Goal: Transaction & Acquisition: Book appointment/travel/reservation

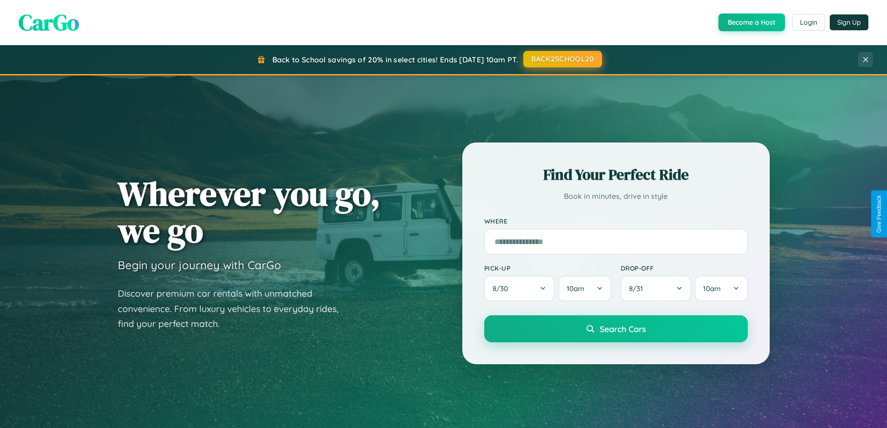
click at [562, 59] on button "BACK2SCHOOL20" at bounding box center [562, 59] width 79 height 17
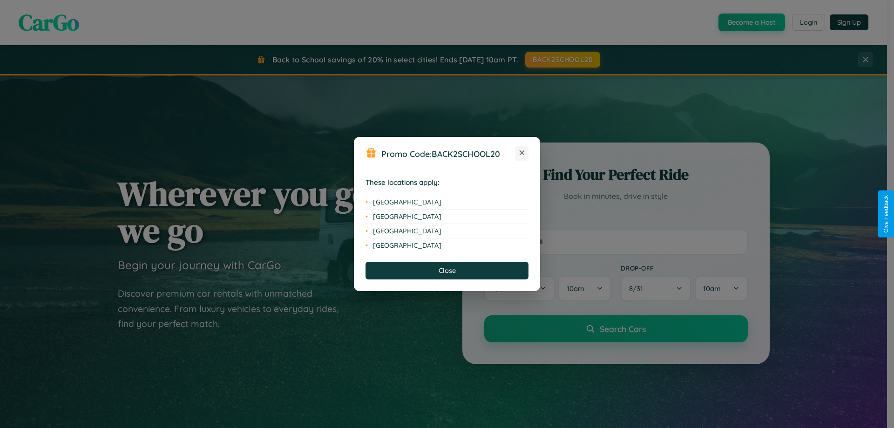
click at [522, 153] on icon at bounding box center [522, 152] width 5 height 5
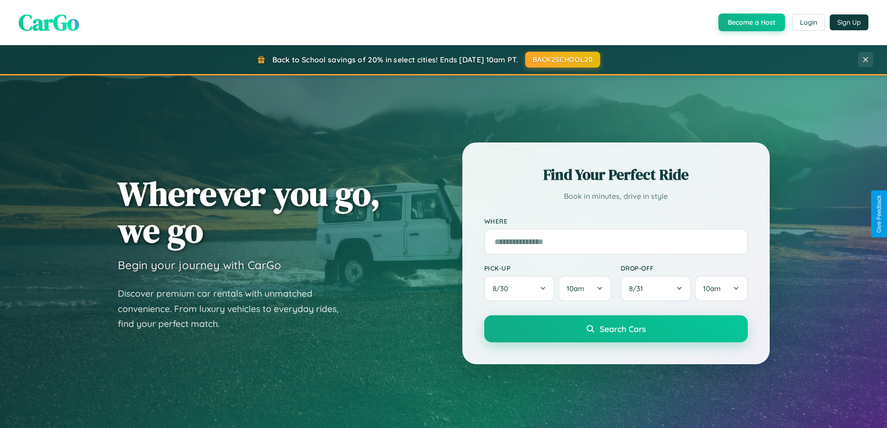
scroll to position [27, 0]
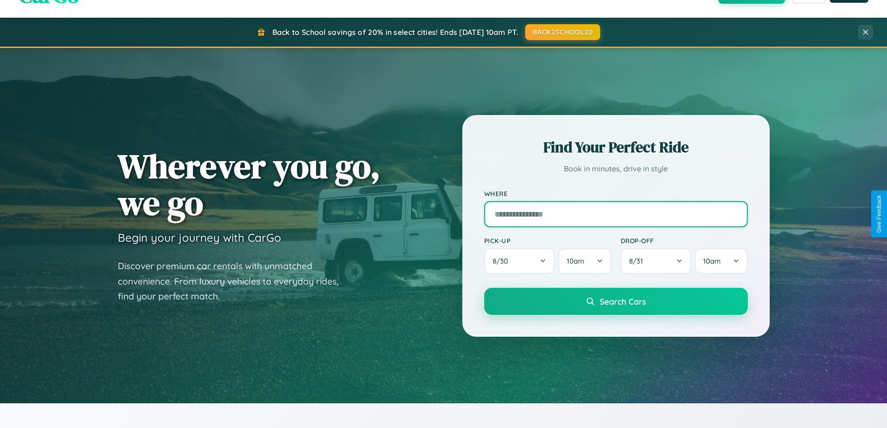
click at [616, 214] on input "text" at bounding box center [616, 214] width 264 height 26
type input "**********"
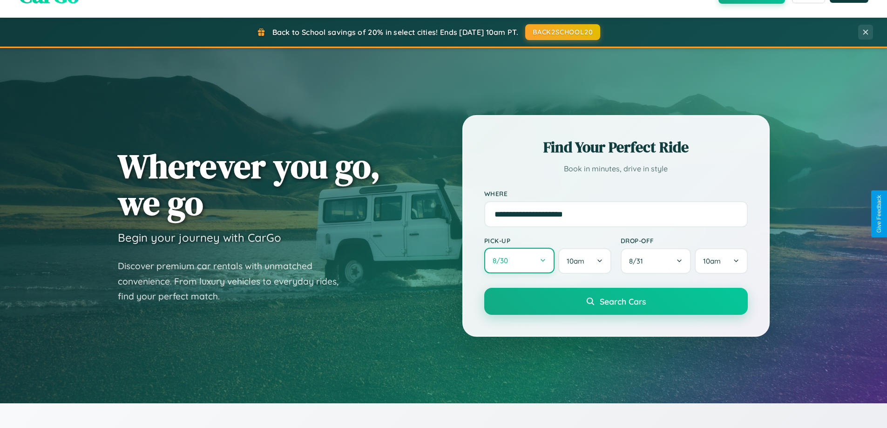
click at [519, 261] on button "8 / 30" at bounding box center [519, 261] width 71 height 26
select select "*"
select select "****"
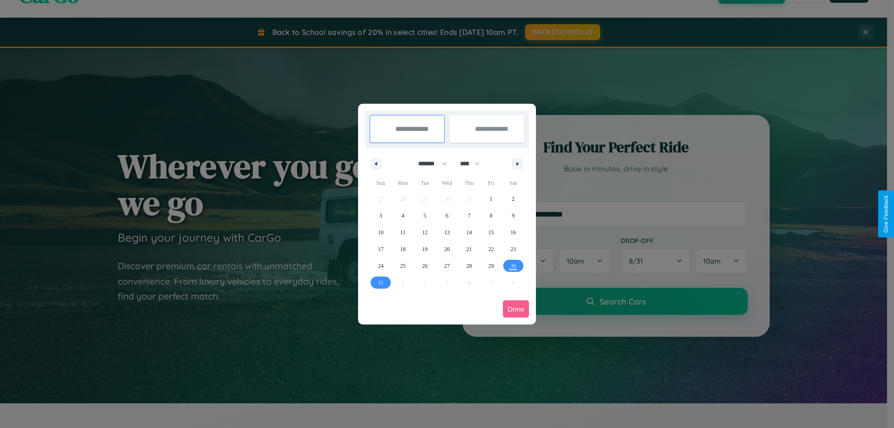
click at [428, 163] on select "******* ******** ***** ***** *** **** **** ****** ********* ******* ******** **…" at bounding box center [431, 163] width 40 height 15
select select "*"
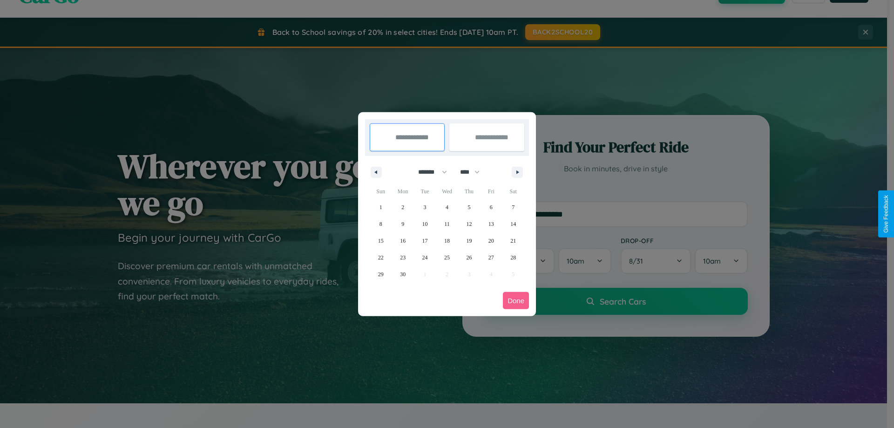
drag, startPoint x: 474, startPoint y: 172, endPoint x: 447, endPoint y: 187, distance: 30.8
click at [474, 172] on select "**** **** **** **** **** **** **** **** **** **** **** **** **** **** **** ****…" at bounding box center [469, 171] width 28 height 15
select select "****"
click at [425, 257] on span "23" at bounding box center [425, 257] width 6 height 17
type input "**********"
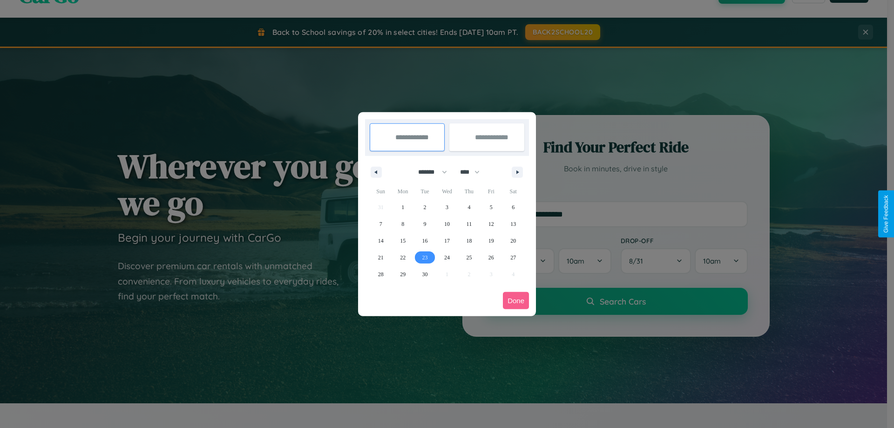
type input "**********"
click at [517, 172] on icon "button" at bounding box center [519, 172] width 5 height 4
select select "*"
click at [447, 207] on span "1" at bounding box center [447, 207] width 3 height 17
type input "**********"
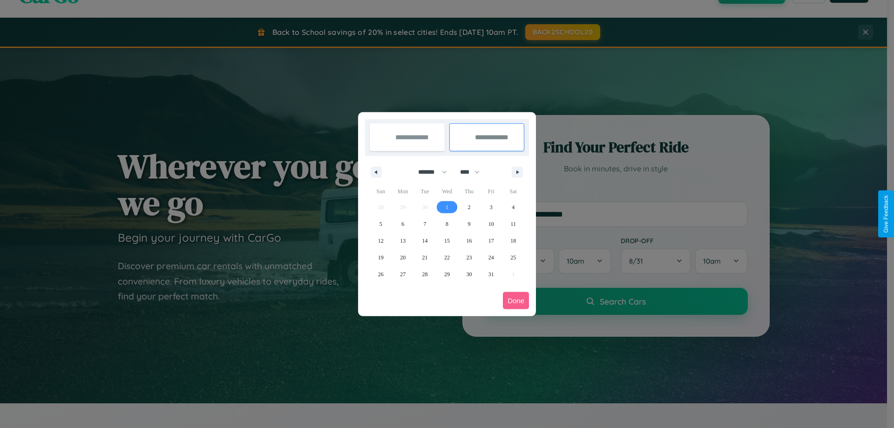
select select "*"
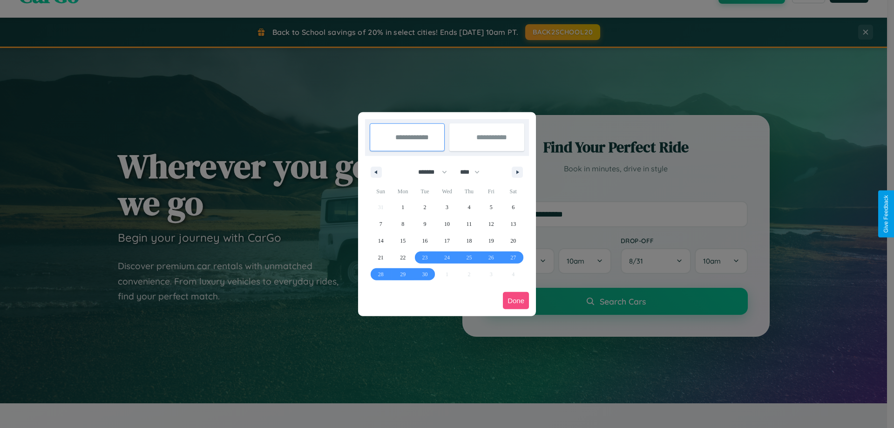
click at [516, 300] on button "Done" at bounding box center [516, 300] width 26 height 17
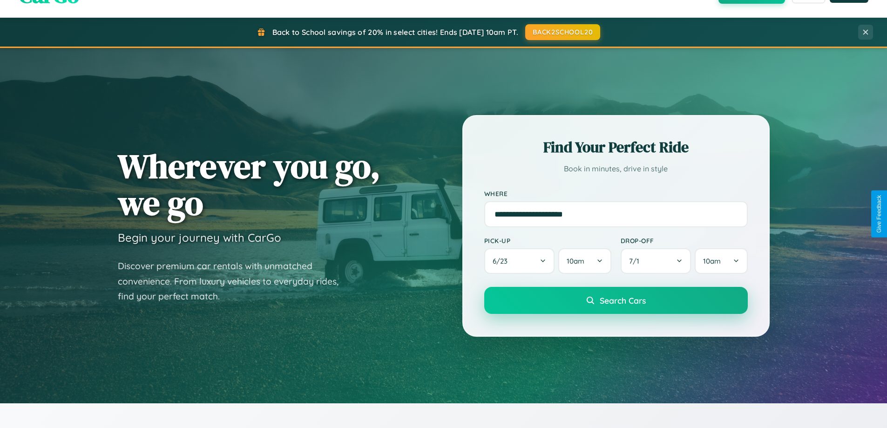
click at [616, 300] on span "Search Cars" at bounding box center [623, 300] width 46 height 10
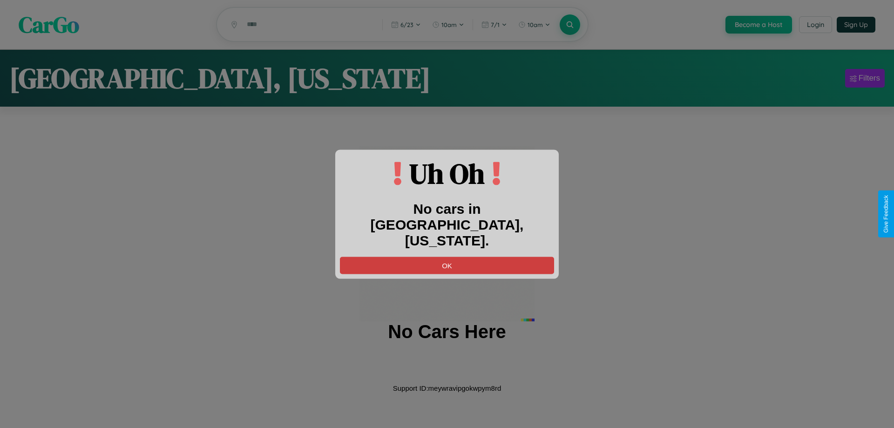
click at [447, 257] on button "OK" at bounding box center [447, 265] width 214 height 17
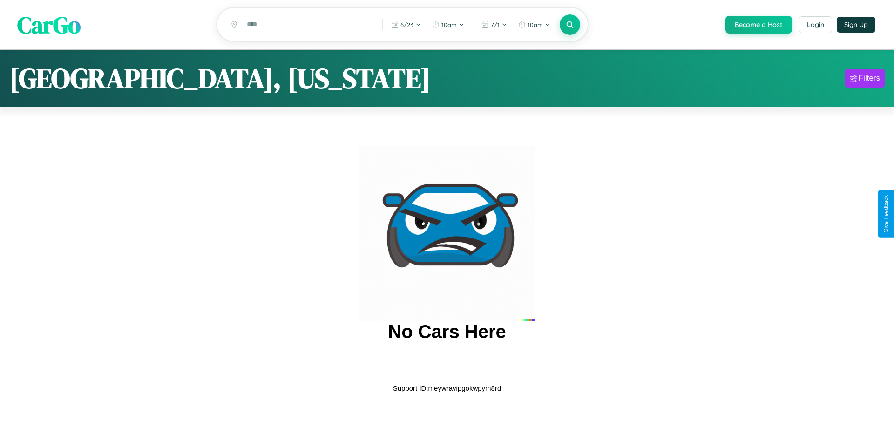
click at [49, 25] on span "CarGo" at bounding box center [48, 24] width 63 height 32
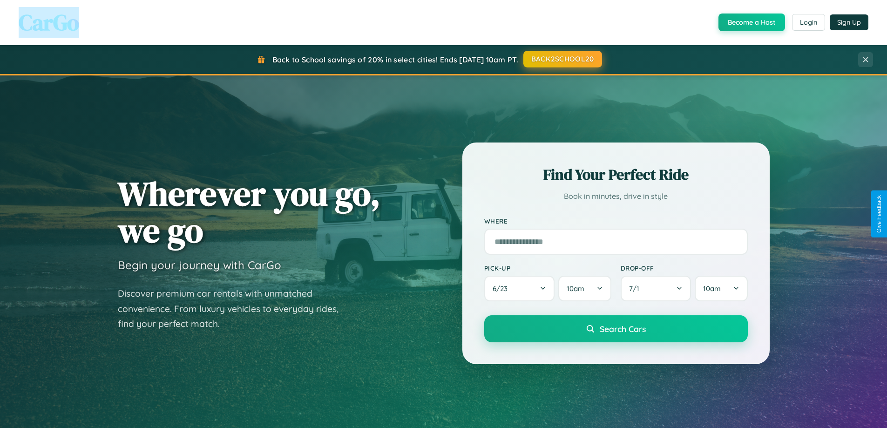
click at [562, 59] on button "BACK2SCHOOL20" at bounding box center [562, 59] width 79 height 17
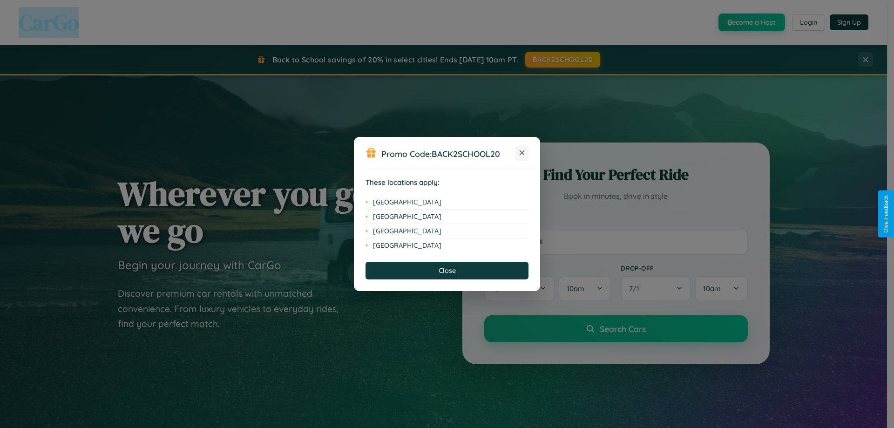
click at [522, 153] on icon at bounding box center [522, 152] width 5 height 5
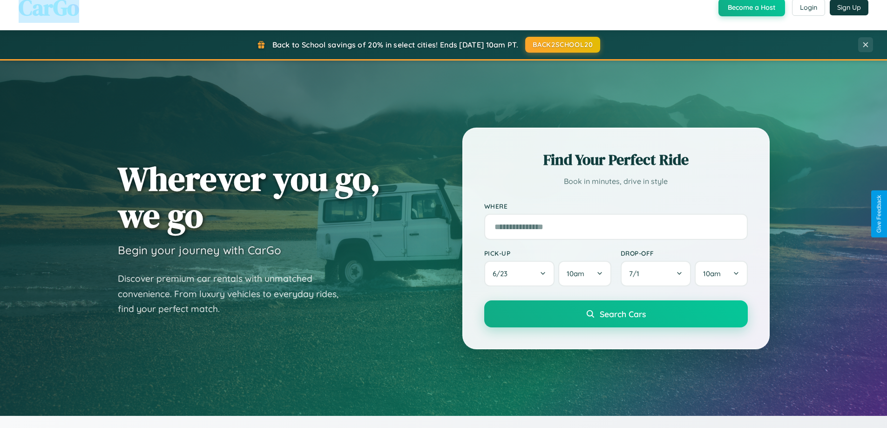
scroll to position [641, 0]
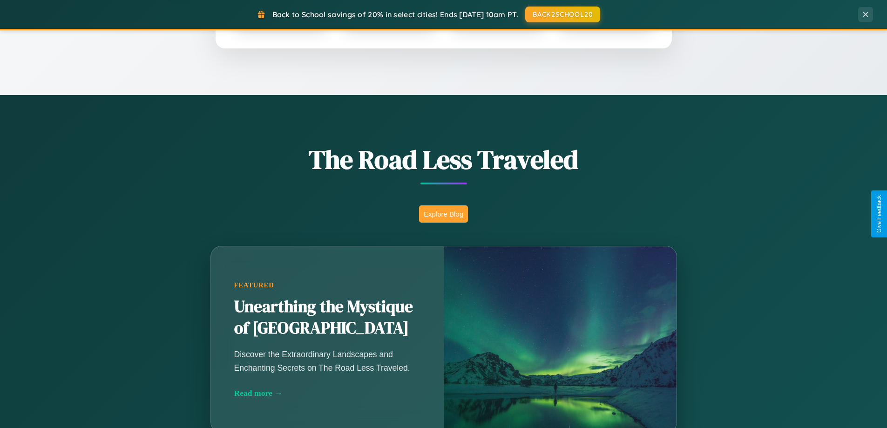
click at [443, 214] on button "Explore Blog" at bounding box center [443, 213] width 49 height 17
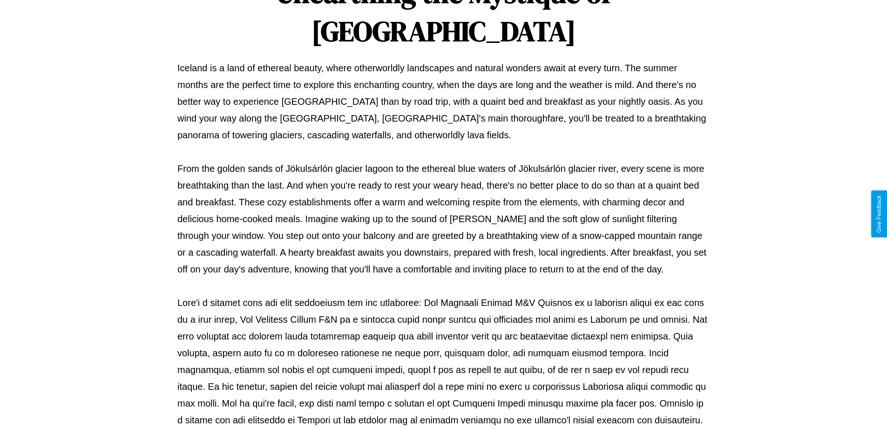
scroll to position [301, 0]
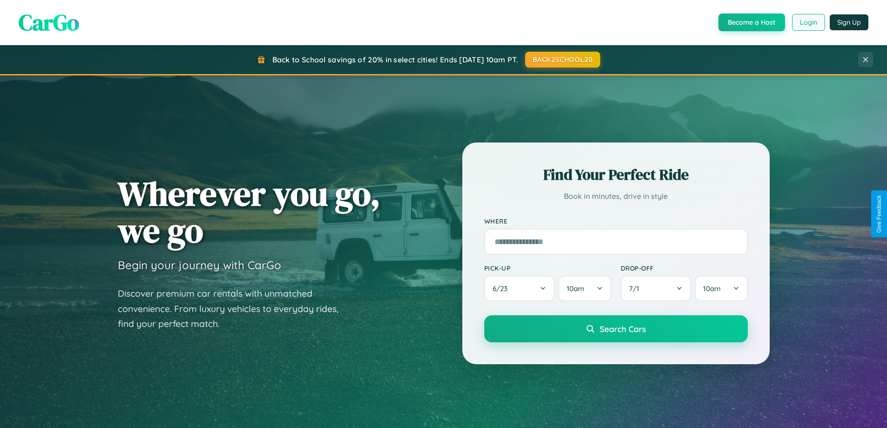
click at [808, 22] on button "Login" at bounding box center [808, 22] width 33 height 17
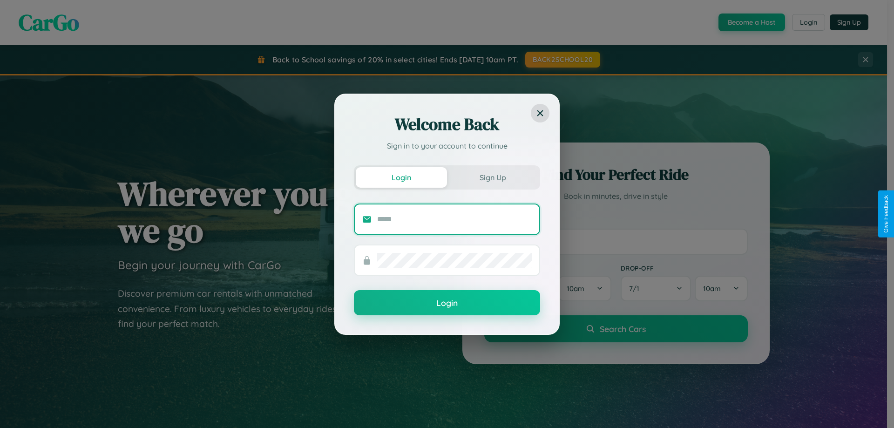
click at [454, 219] on input "text" at bounding box center [454, 219] width 155 height 15
type input "**********"
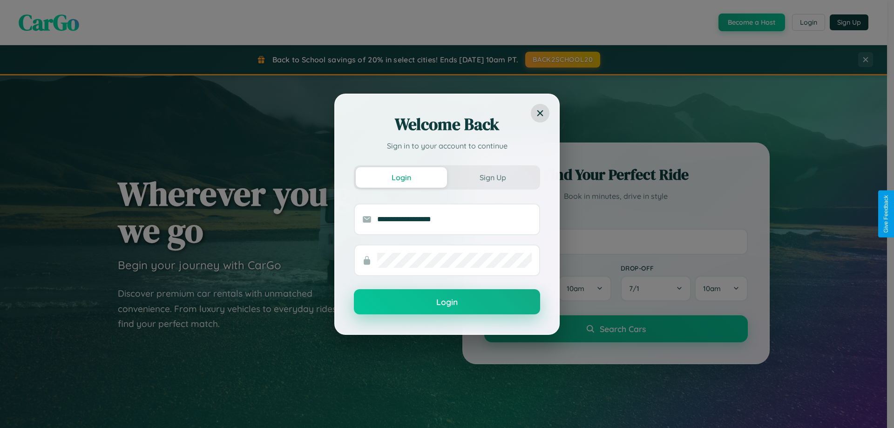
click at [447, 302] on button "Login" at bounding box center [447, 301] width 186 height 25
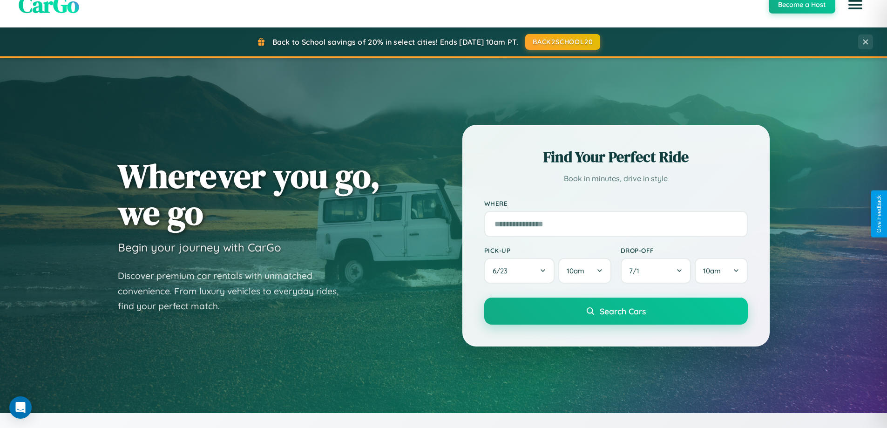
scroll to position [1792, 0]
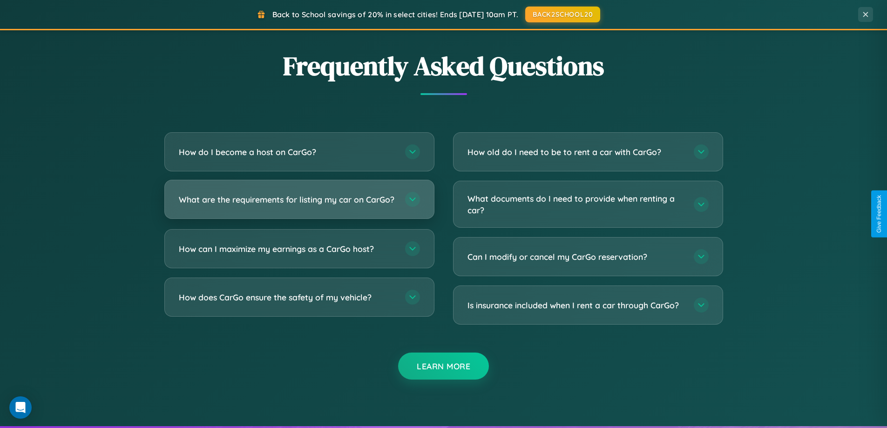
click at [299, 203] on h3 "What are the requirements for listing my car on CarGo?" at bounding box center [287, 200] width 217 height 12
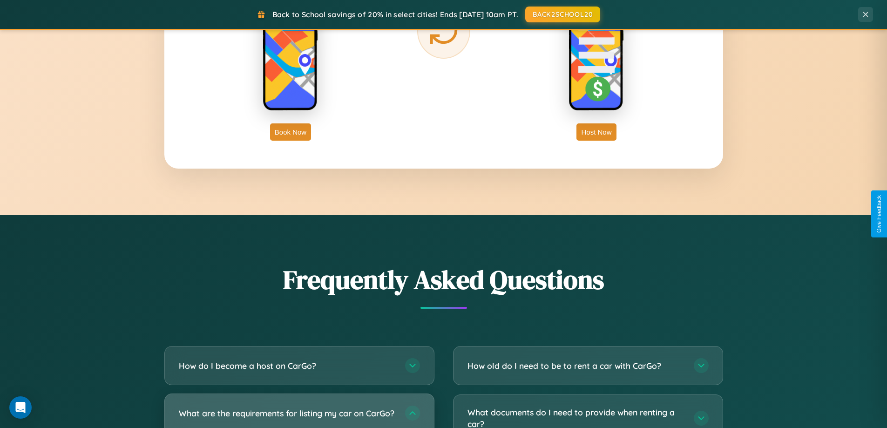
scroll to position [1496, 0]
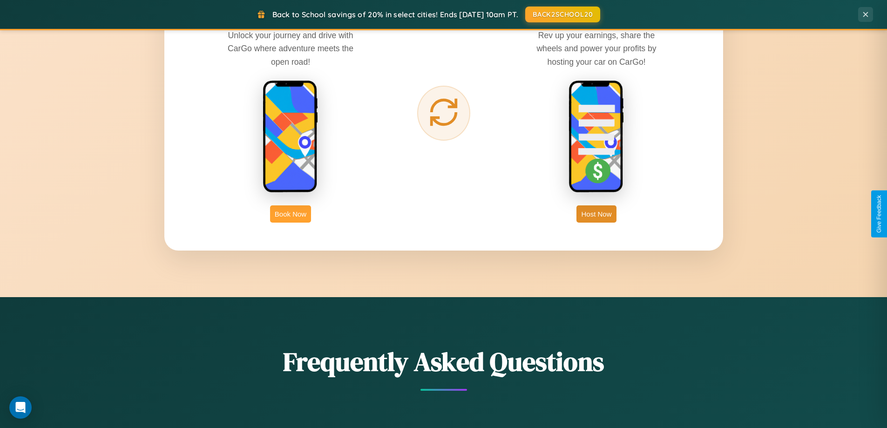
click at [291, 214] on button "Book Now" at bounding box center [290, 213] width 41 height 17
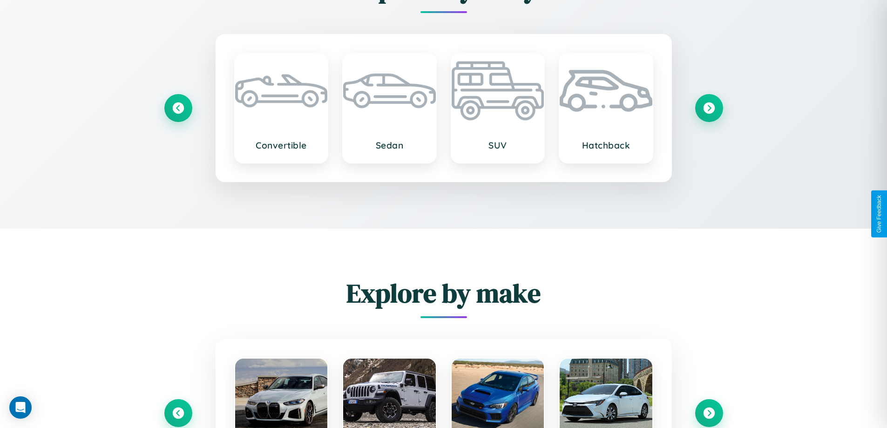
scroll to position [1637, 0]
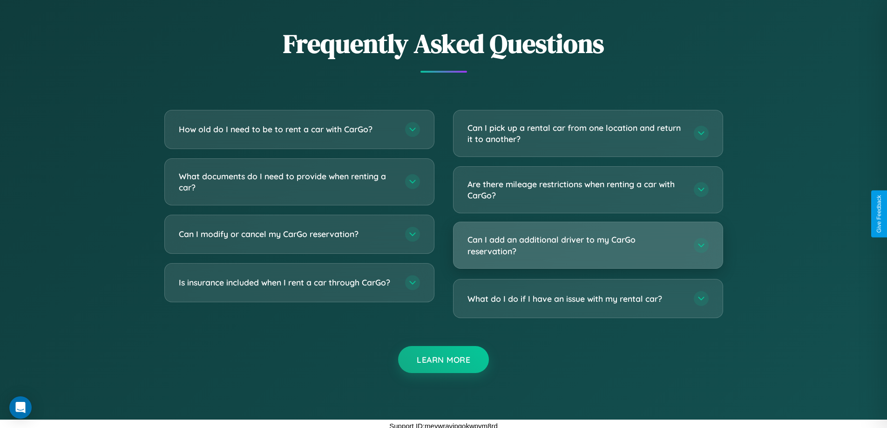
click at [588, 245] on h3 "Can I add an additional driver to my CarGo reservation?" at bounding box center [575, 245] width 217 height 23
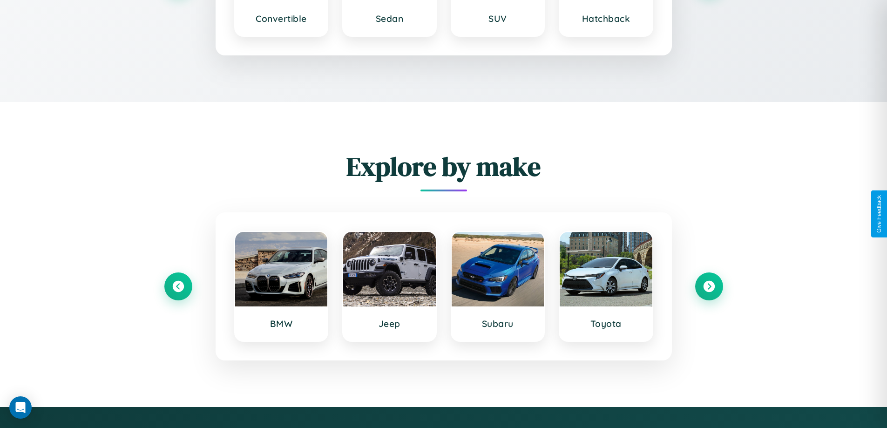
scroll to position [1553, 0]
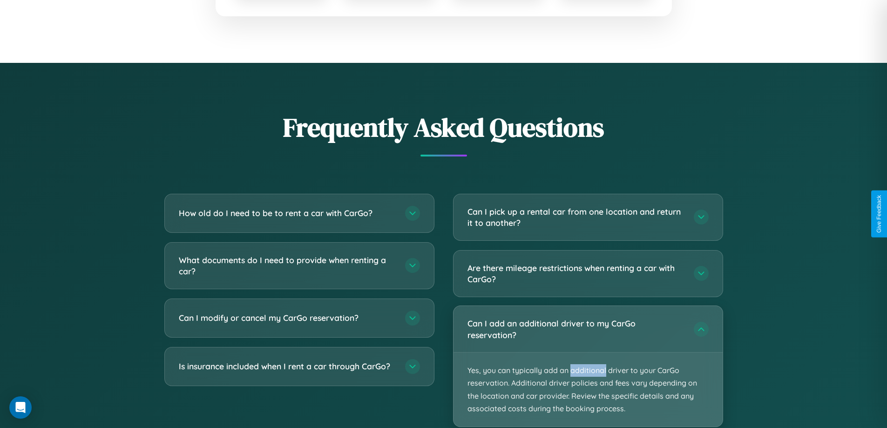
click at [588, 366] on p "Yes, you can typically add an additional driver to your CarGo reservation. Addi…" at bounding box center [588, 389] width 269 height 74
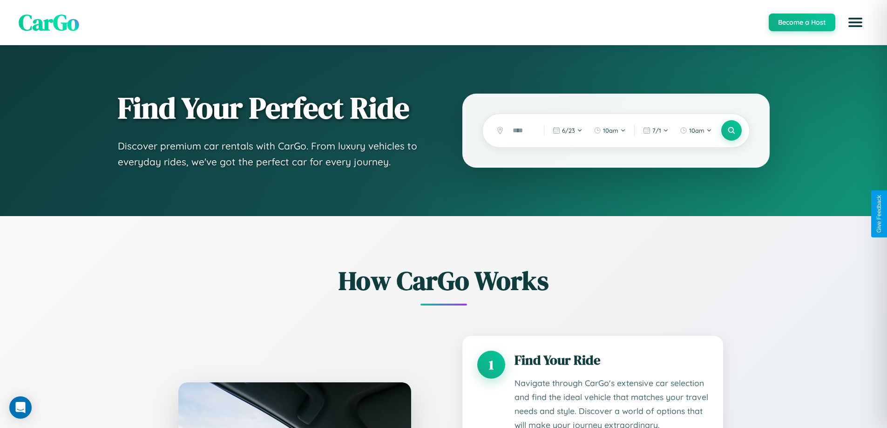
scroll to position [1511, 0]
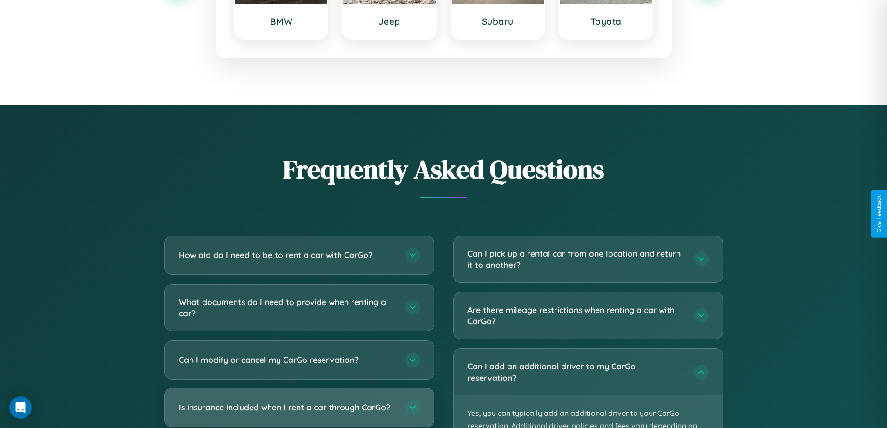
click at [299, 408] on h3 "Is insurance included when I rent a car through CarGo?" at bounding box center [287, 407] width 217 height 12
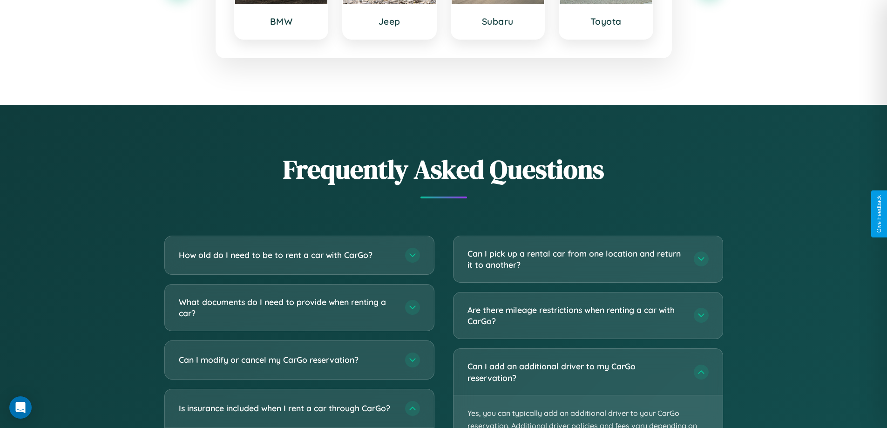
scroll to position [0, 0]
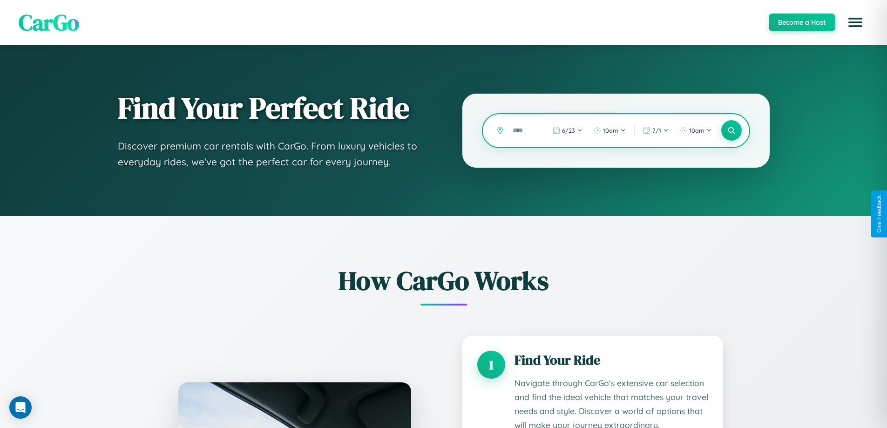
click at [521, 130] on input "text" at bounding box center [521, 130] width 27 height 16
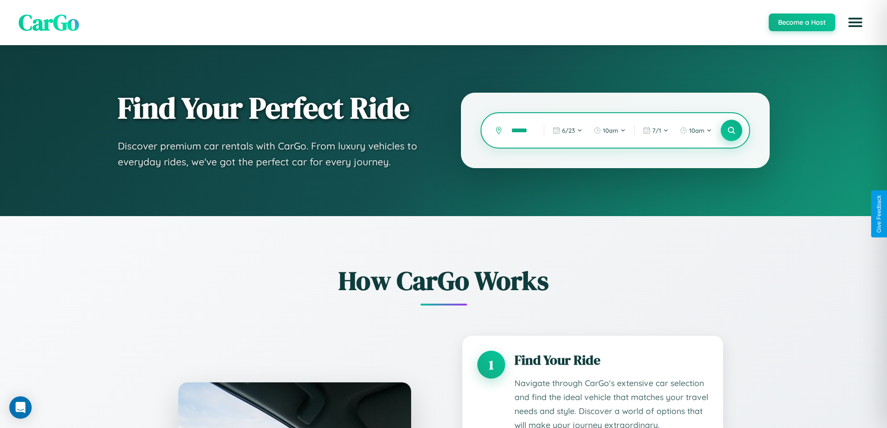
type input "******"
click at [731, 130] on icon at bounding box center [731, 130] width 9 height 9
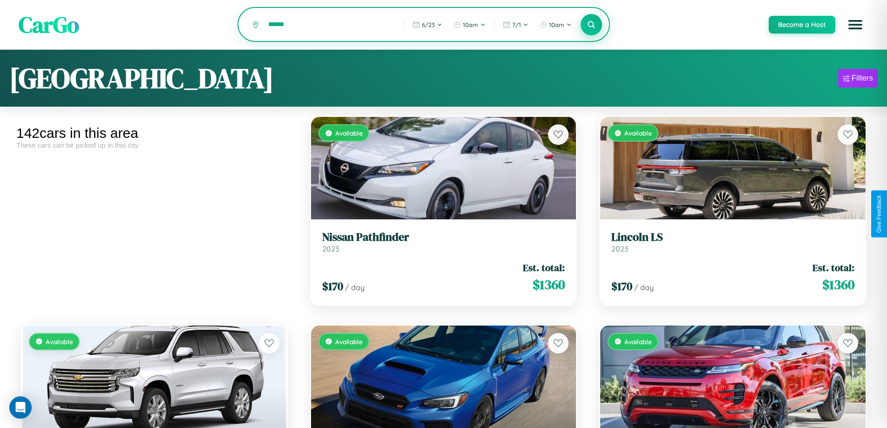
type input "******"
click at [591, 25] on icon at bounding box center [591, 24] width 9 height 9
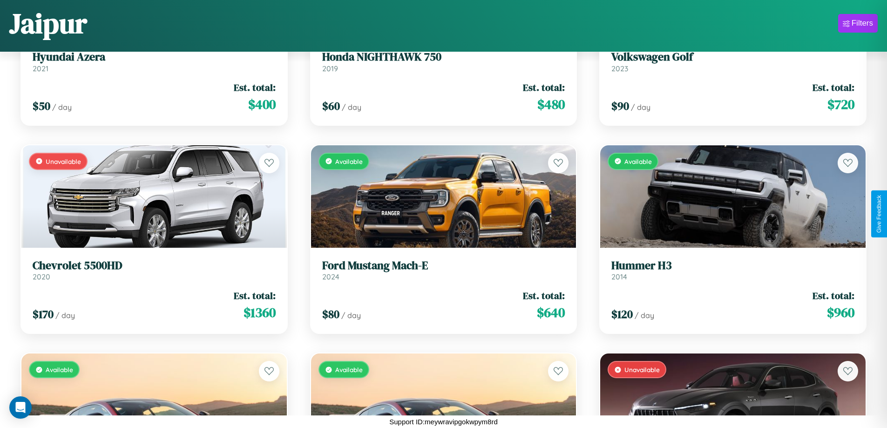
scroll to position [7220, 0]
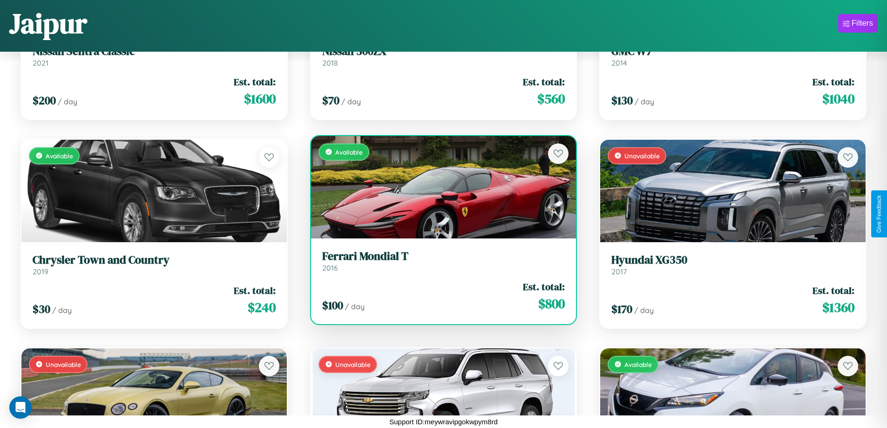
click at [440, 264] on link "Ferrari Mondial T 2016" at bounding box center [443, 261] width 243 height 23
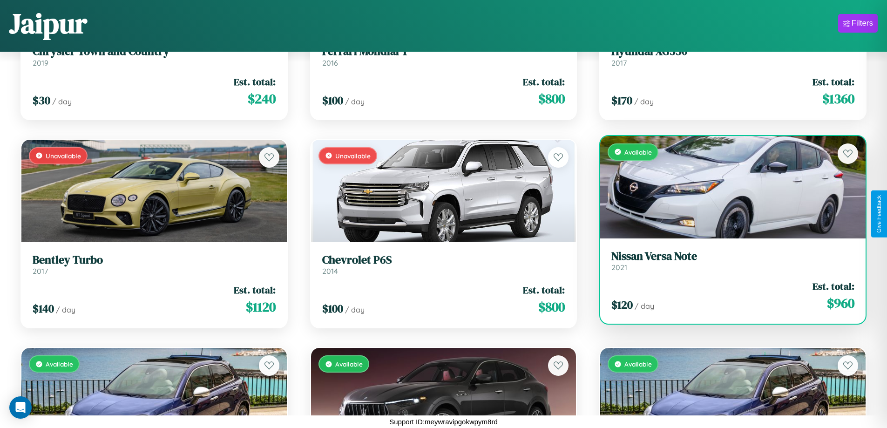
click at [727, 261] on h3 "Nissan Versa Note" at bounding box center [732, 257] width 243 height 14
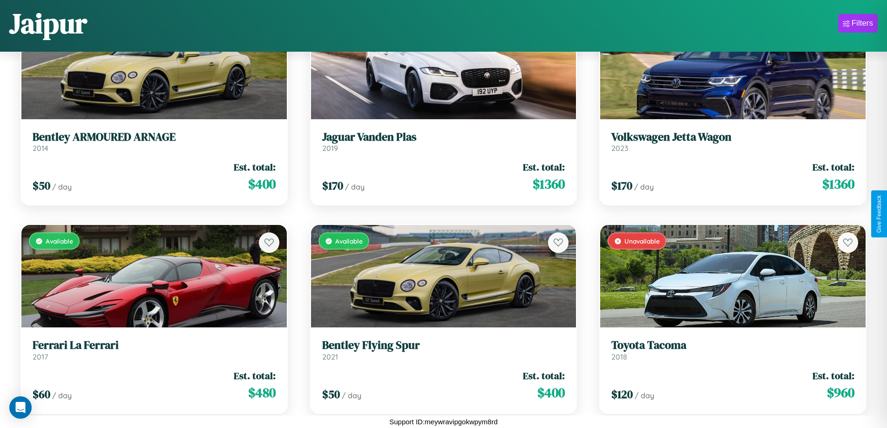
scroll to position [2424, 0]
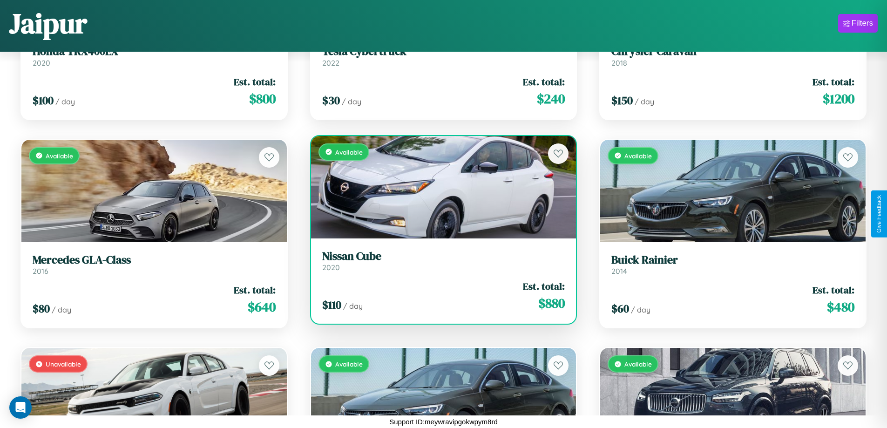
click at [440, 260] on h3 "Nissan Cube" at bounding box center [443, 257] width 243 height 14
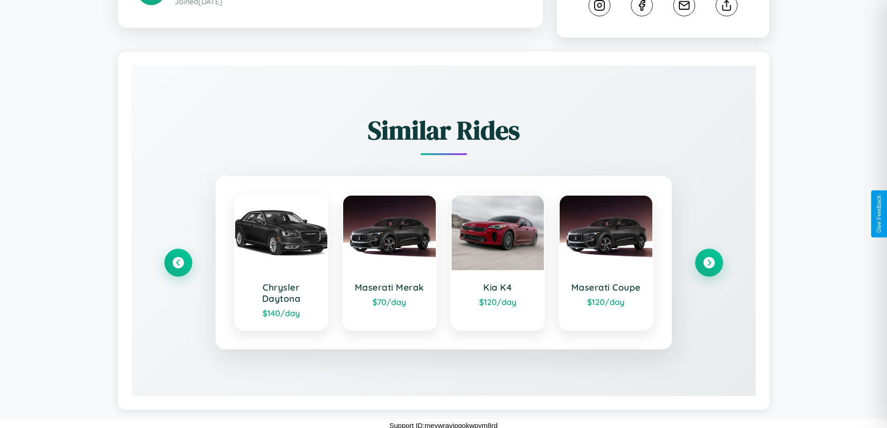
scroll to position [518, 0]
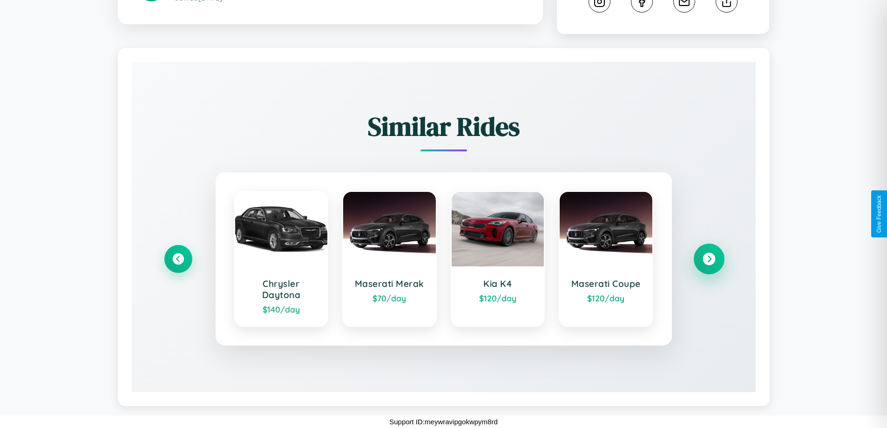
click at [709, 259] on icon at bounding box center [709, 259] width 13 height 13
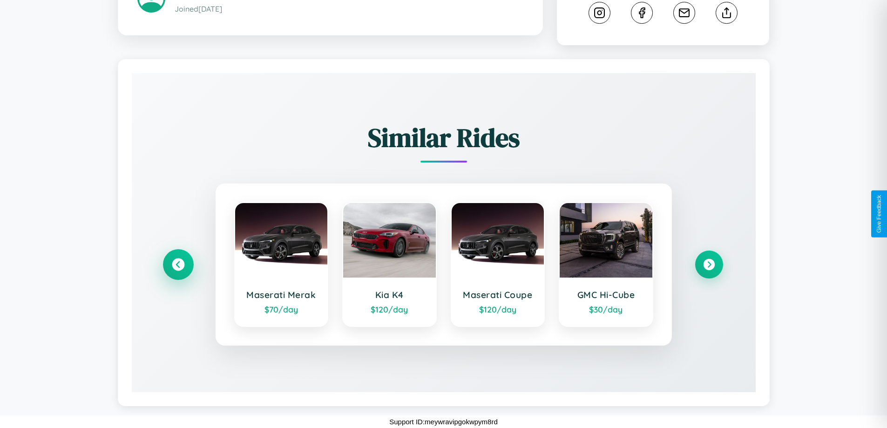
click at [178, 264] on icon at bounding box center [178, 264] width 13 height 13
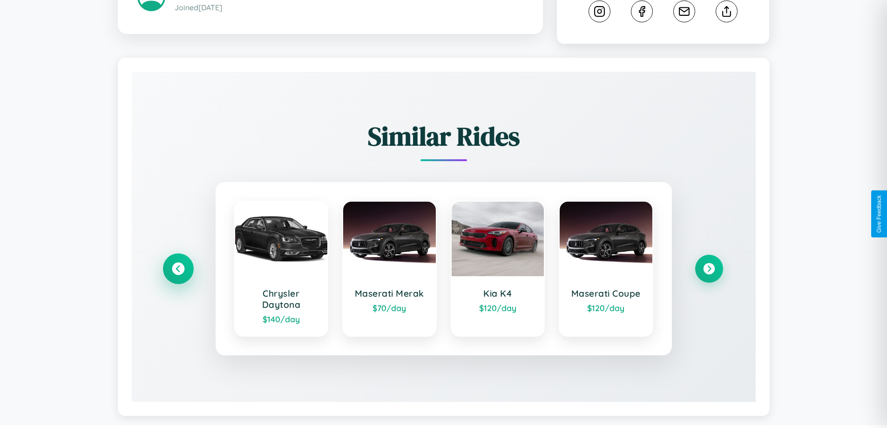
click at [178, 270] on icon at bounding box center [178, 269] width 13 height 13
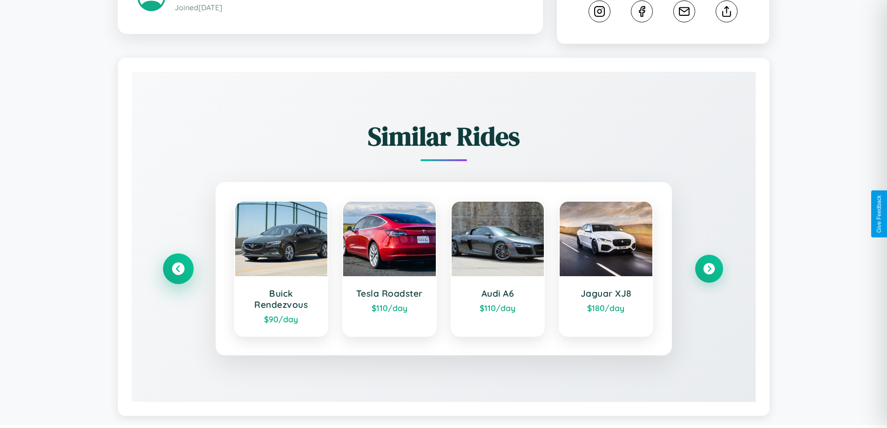
click at [178, 270] on icon at bounding box center [178, 269] width 13 height 13
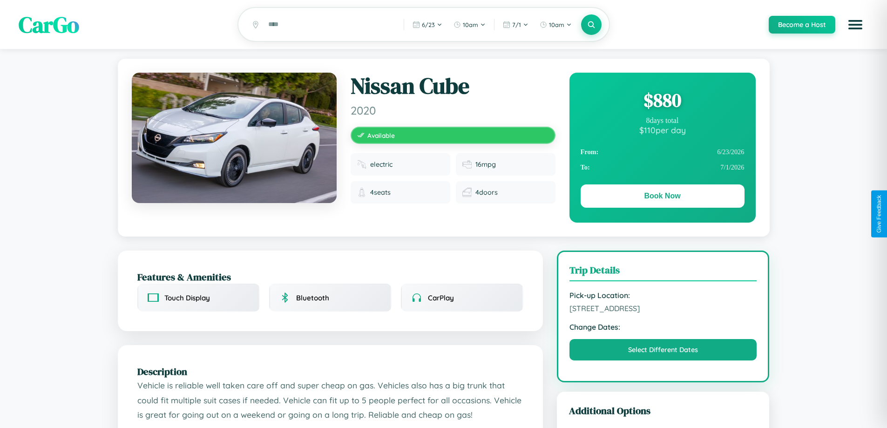
scroll to position [242, 0]
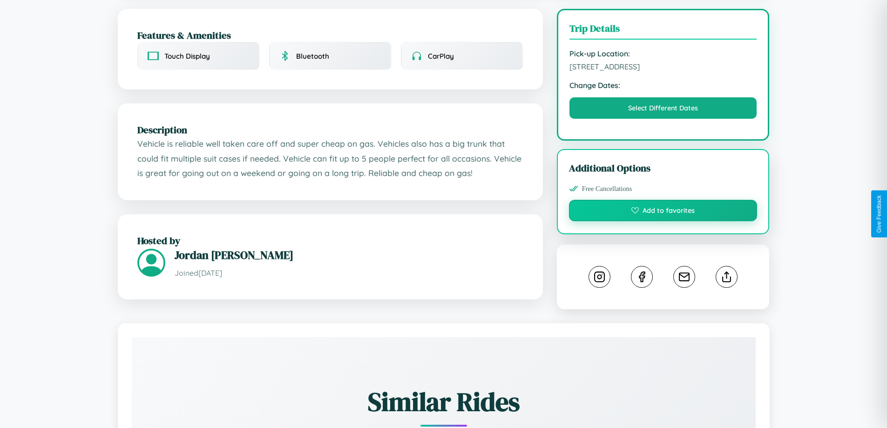
click at [663, 212] on button "Add to favorites" at bounding box center [663, 210] width 189 height 21
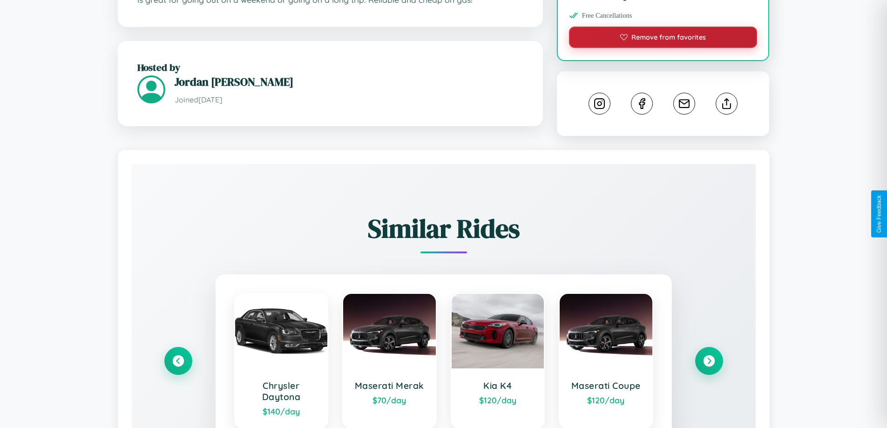
scroll to position [518, 0]
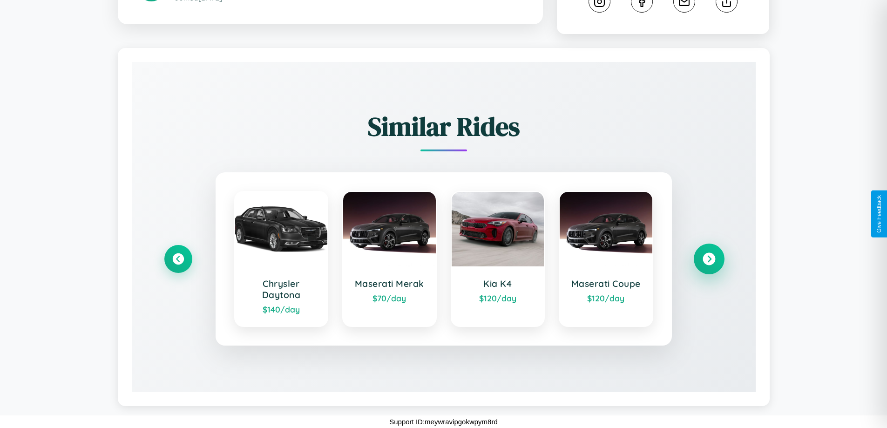
click at [709, 259] on icon at bounding box center [709, 259] width 13 height 13
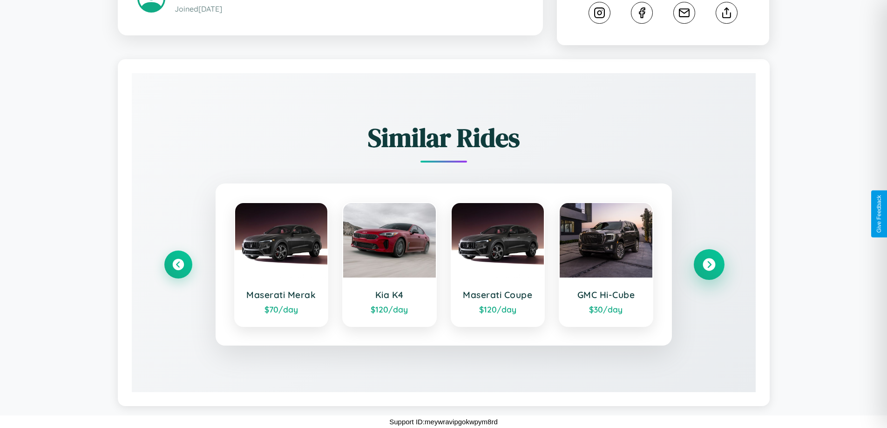
click at [709, 264] on icon at bounding box center [709, 264] width 13 height 13
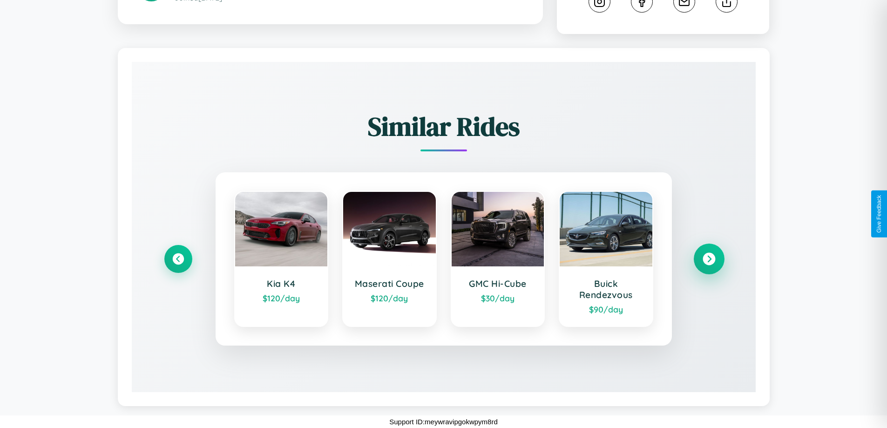
click at [709, 259] on icon at bounding box center [709, 259] width 13 height 13
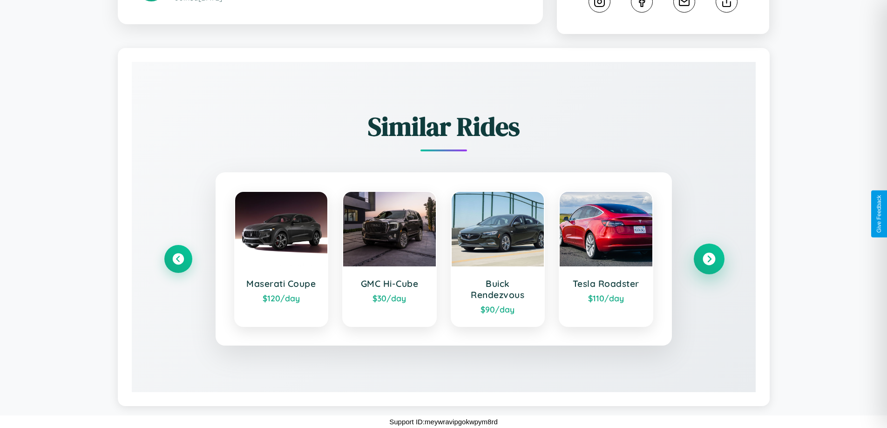
click at [709, 259] on icon at bounding box center [709, 259] width 13 height 13
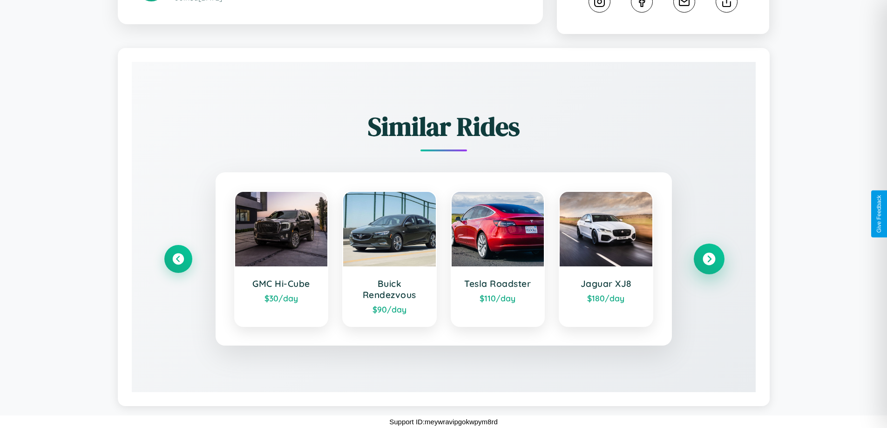
click at [709, 259] on icon at bounding box center [709, 259] width 13 height 13
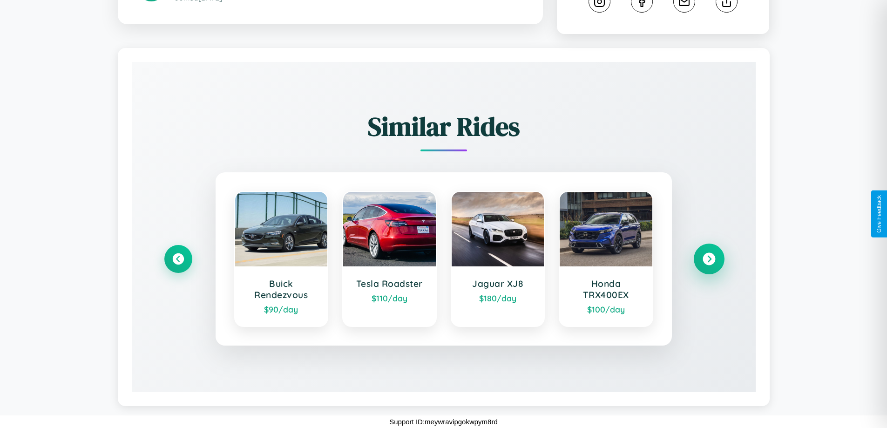
click at [709, 259] on icon at bounding box center [709, 259] width 13 height 13
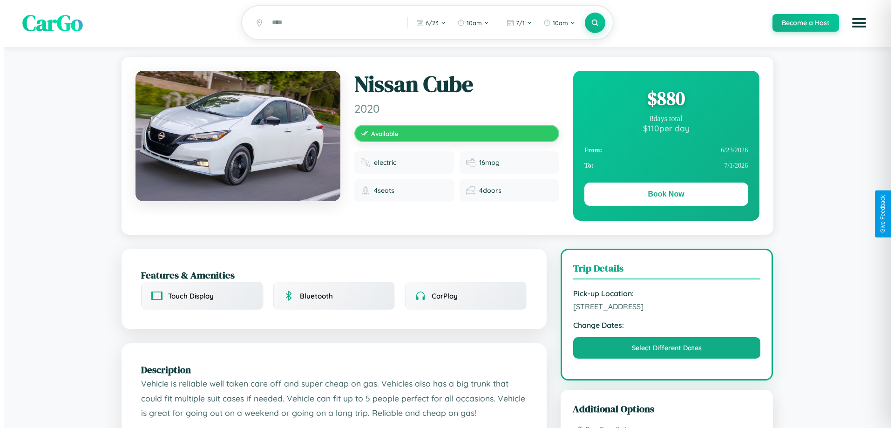
scroll to position [0, 0]
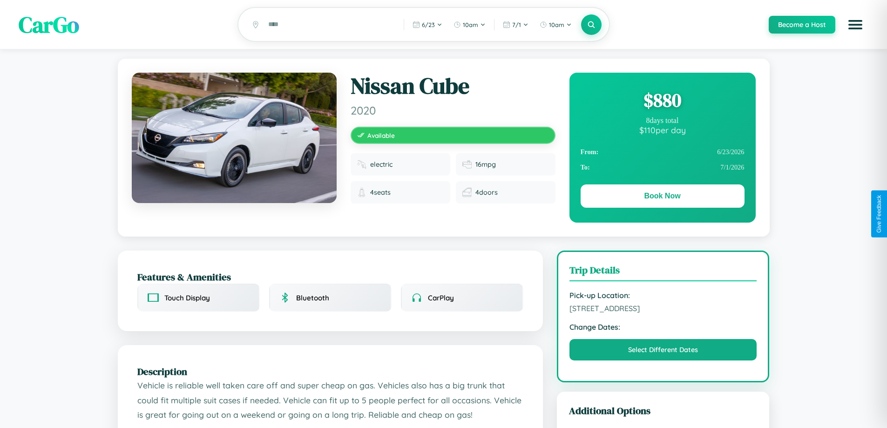
click at [662, 102] on div "$ 880" at bounding box center [663, 100] width 164 height 25
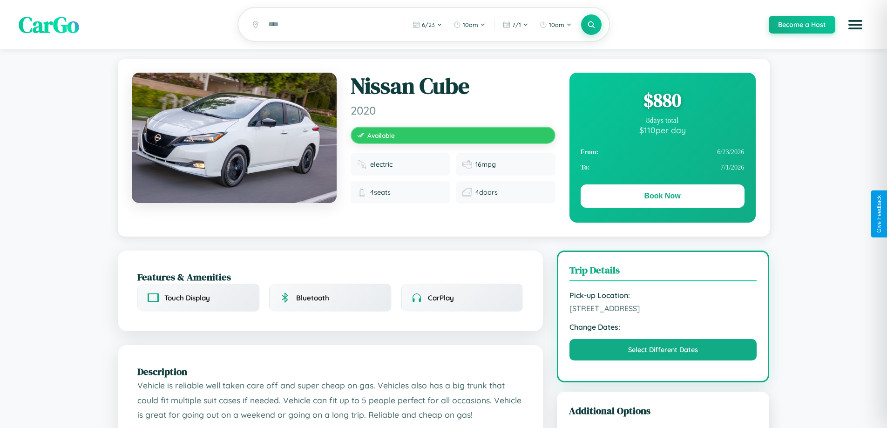
click at [662, 102] on div "$ 880" at bounding box center [663, 100] width 164 height 25
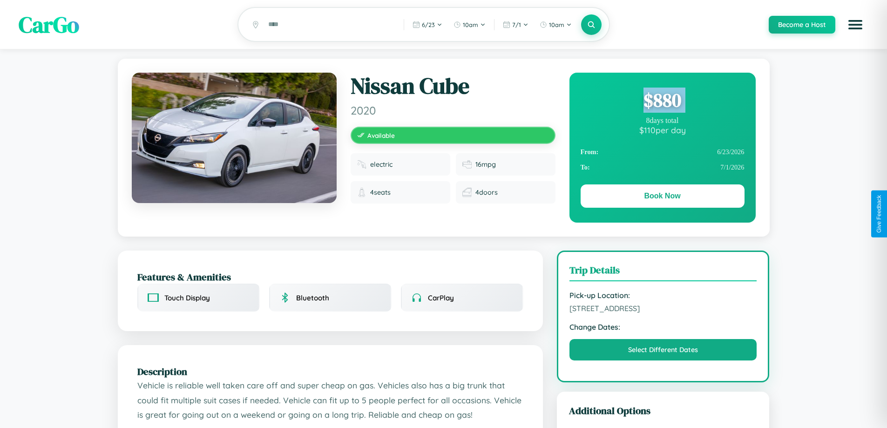
click at [662, 102] on div "$ 880" at bounding box center [663, 100] width 164 height 25
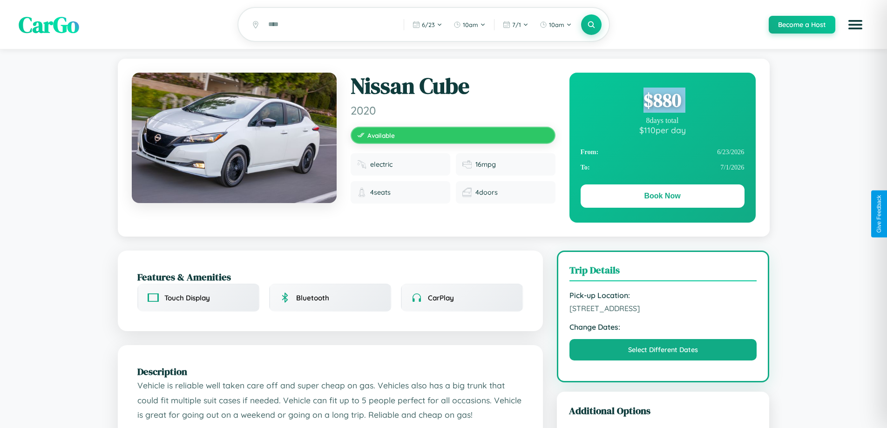
click at [662, 102] on div "$ 880" at bounding box center [663, 100] width 164 height 25
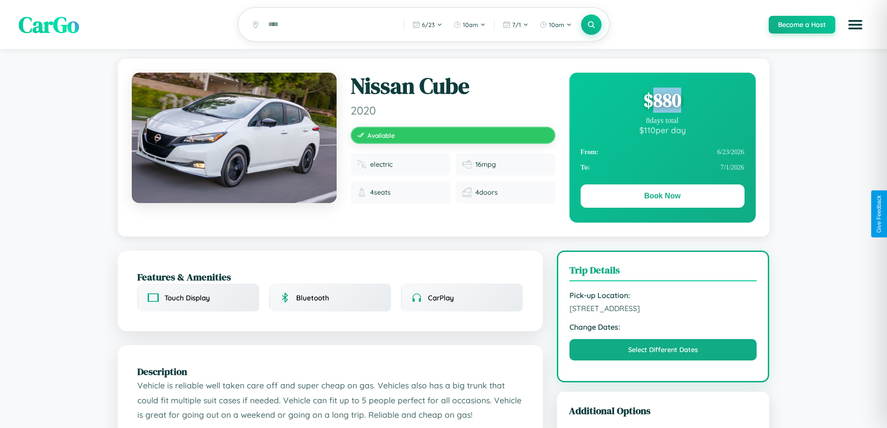
click at [662, 102] on div "$ 880" at bounding box center [663, 100] width 164 height 25
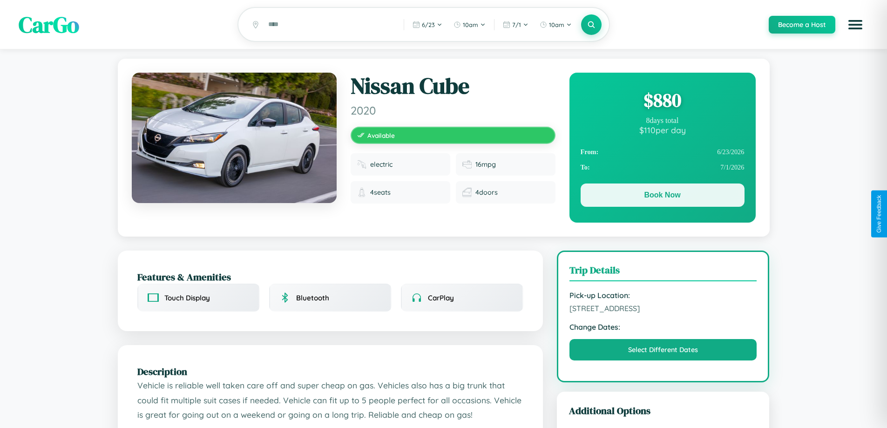
click at [662, 197] on button "Book Now" at bounding box center [663, 194] width 164 height 23
